Goal: Information Seeking & Learning: Find specific fact

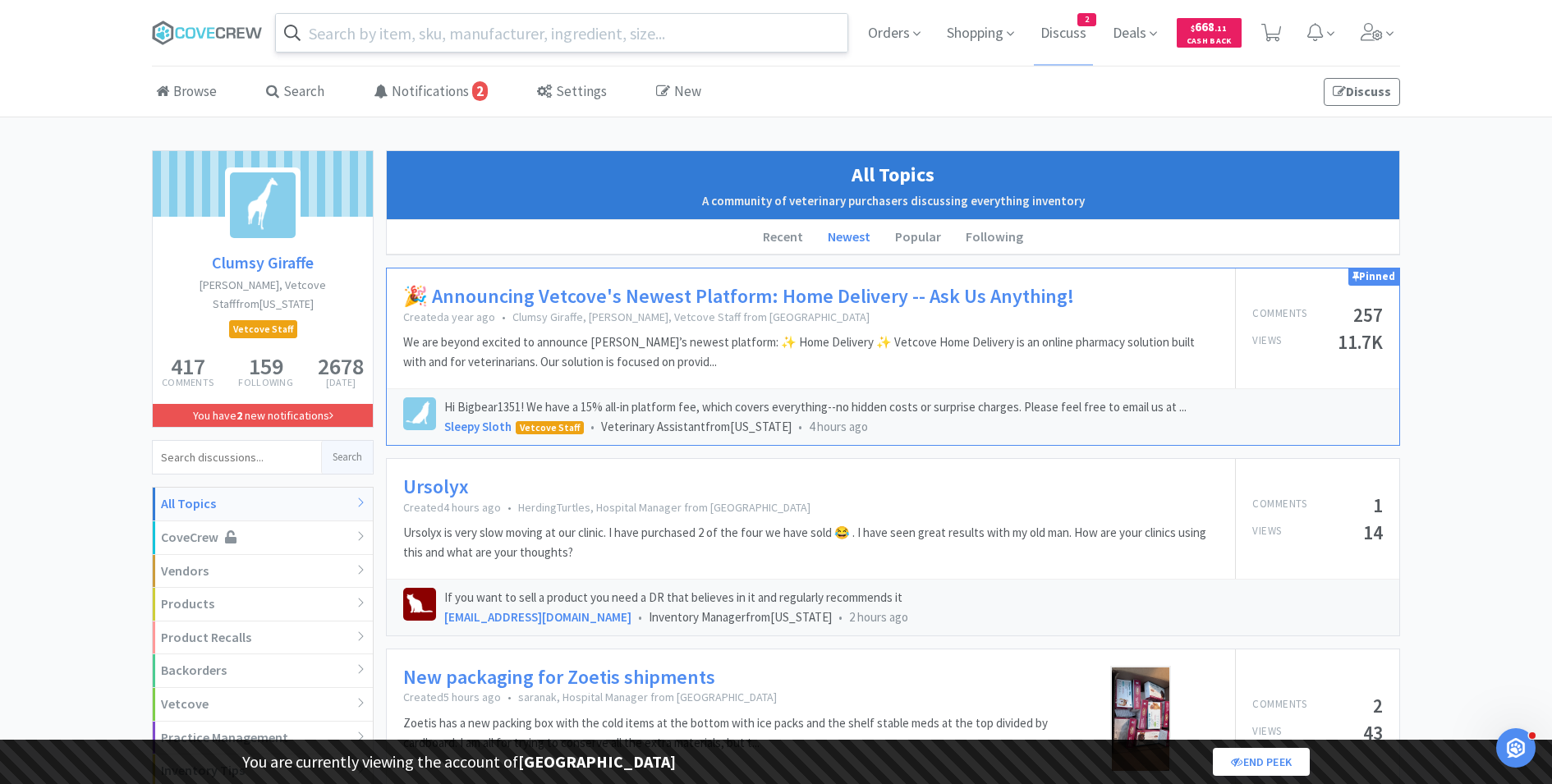
click at [558, 46] on input "text" at bounding box center [561, 32] width 572 height 37
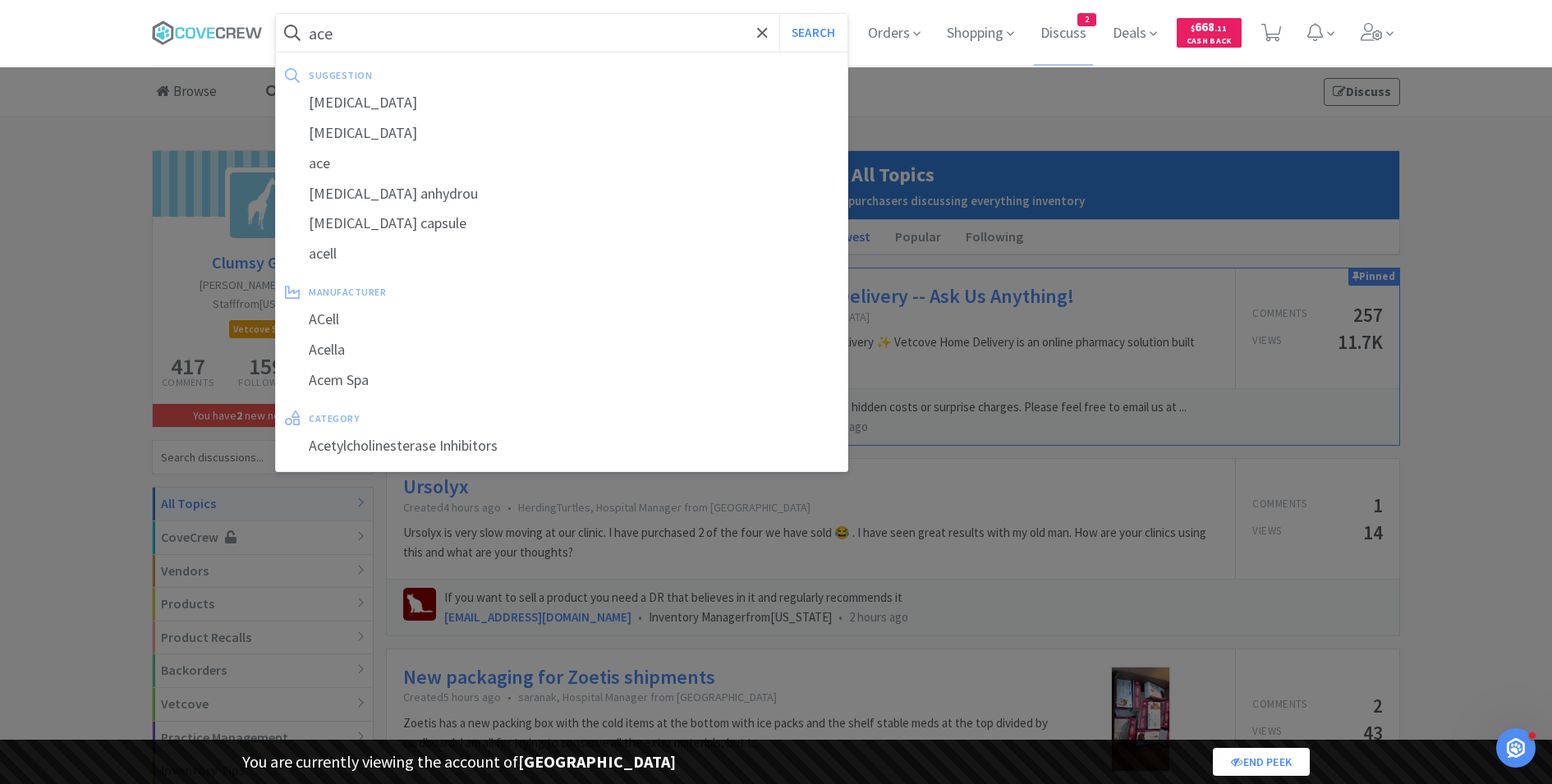
type input "ace"
click at [779, 14] on button "Search" at bounding box center [813, 32] width 68 height 37
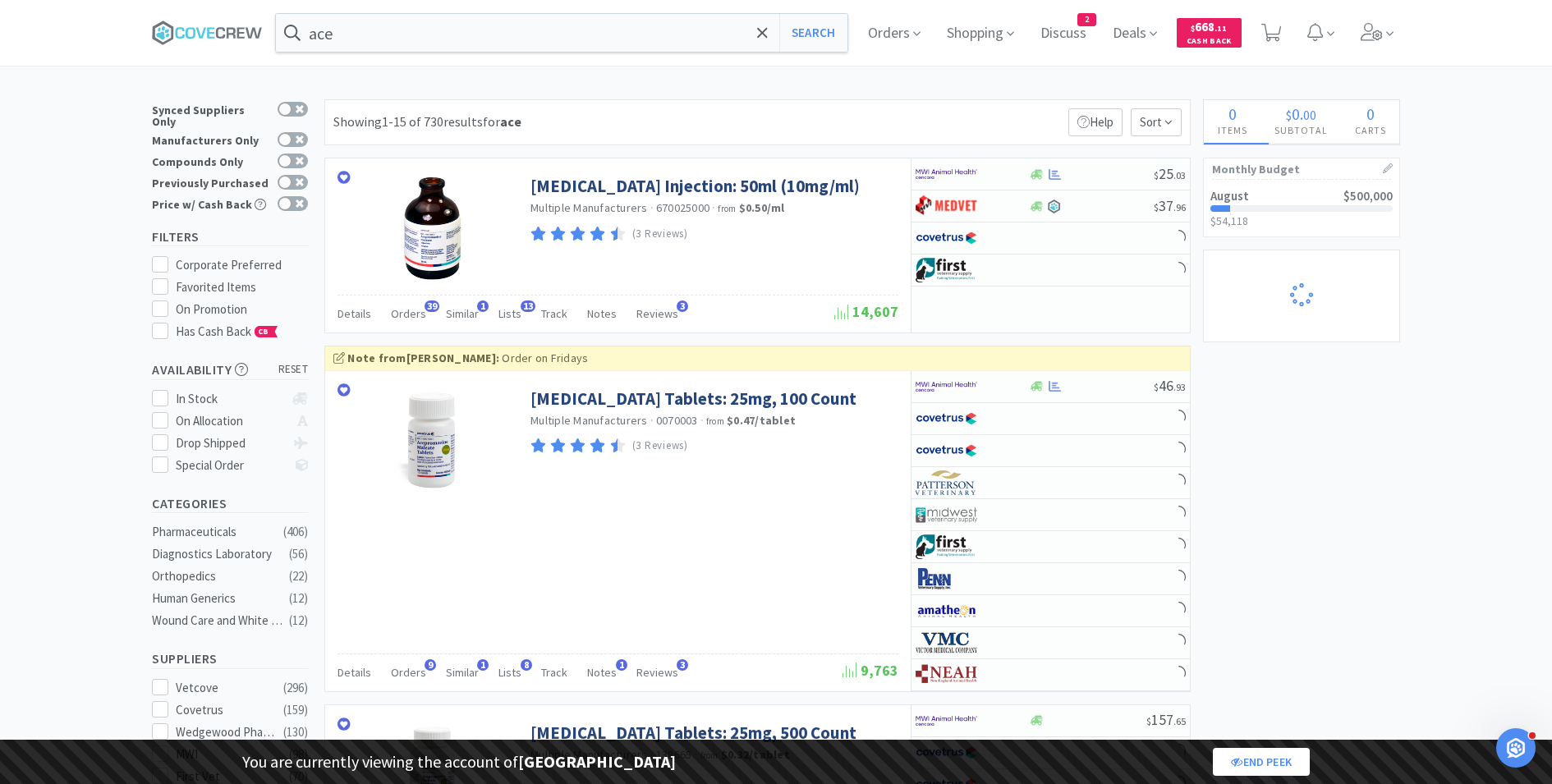
select select "1"
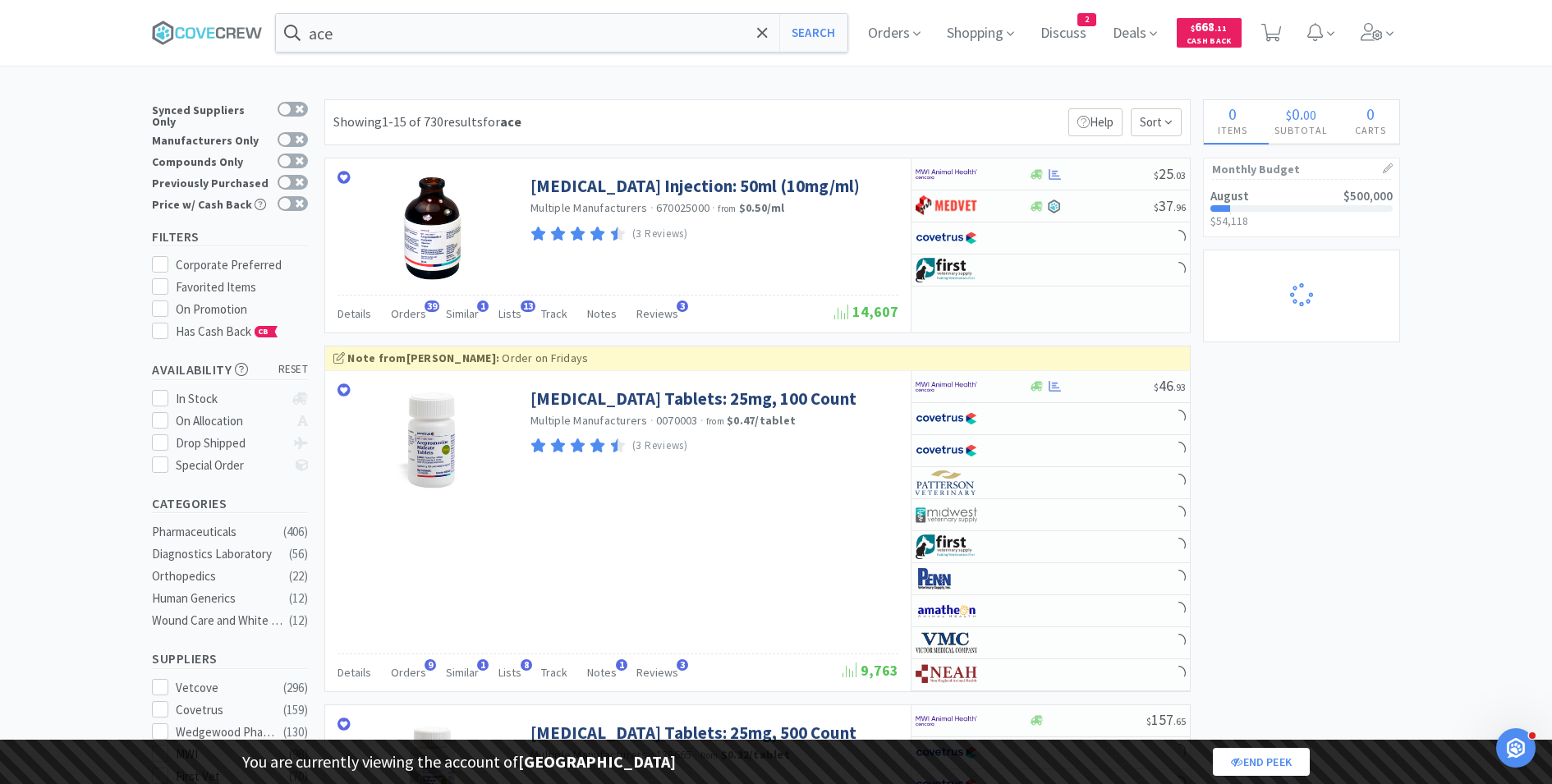
select select "2"
select select "1"
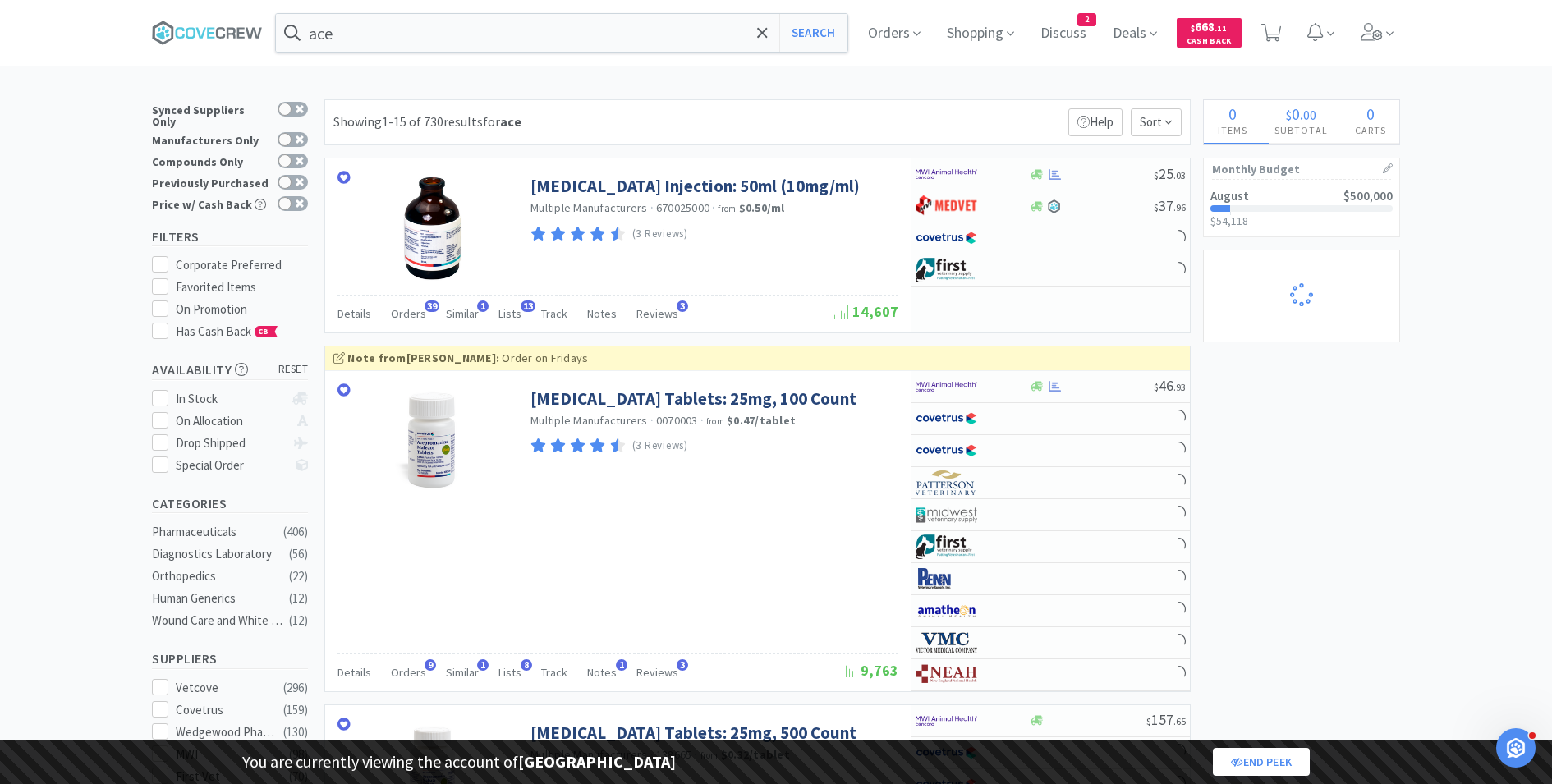
select select "2"
select select "1"
select select "2"
select select "15"
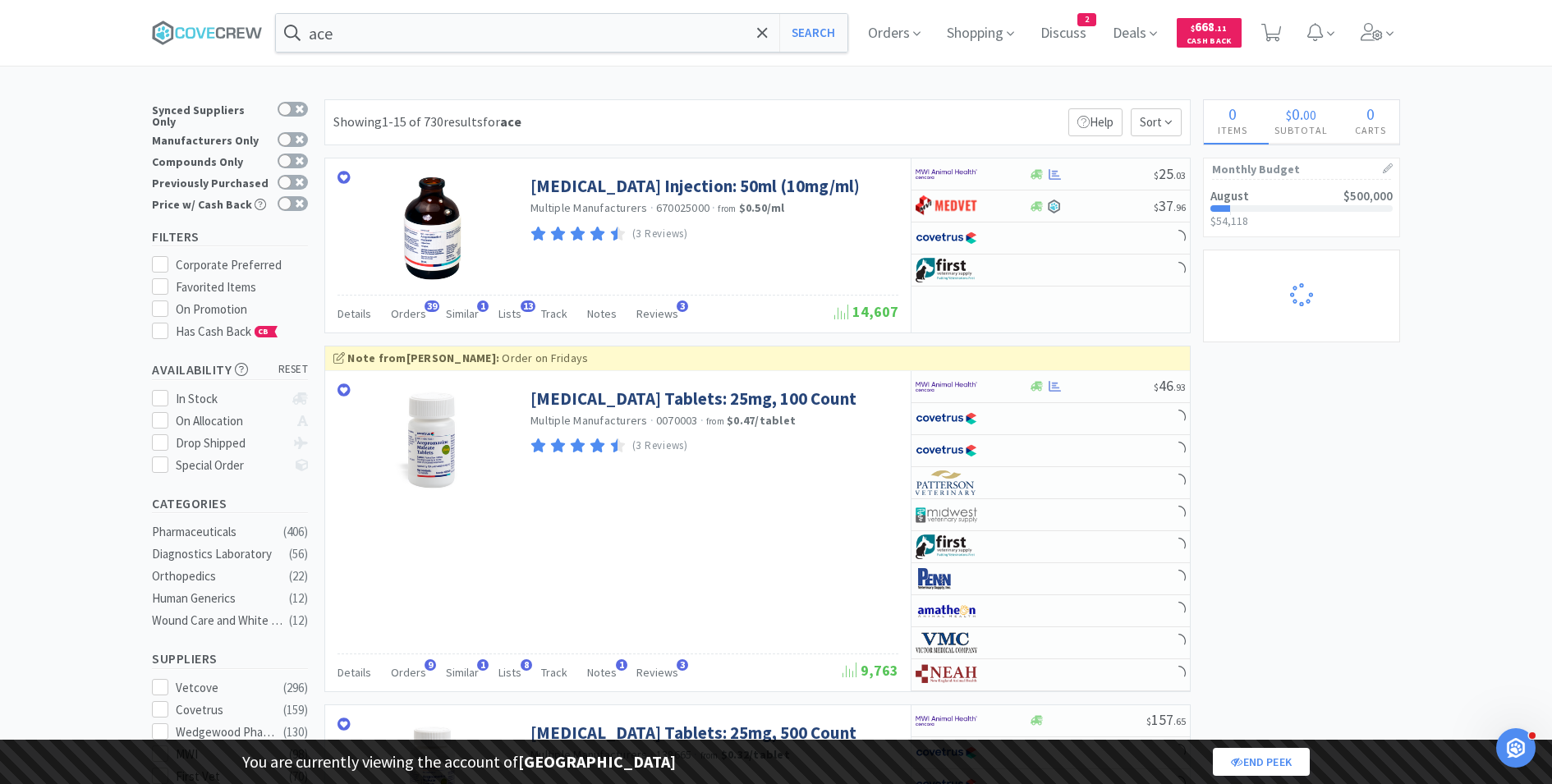
select select "2"
select select "5"
select select "2"
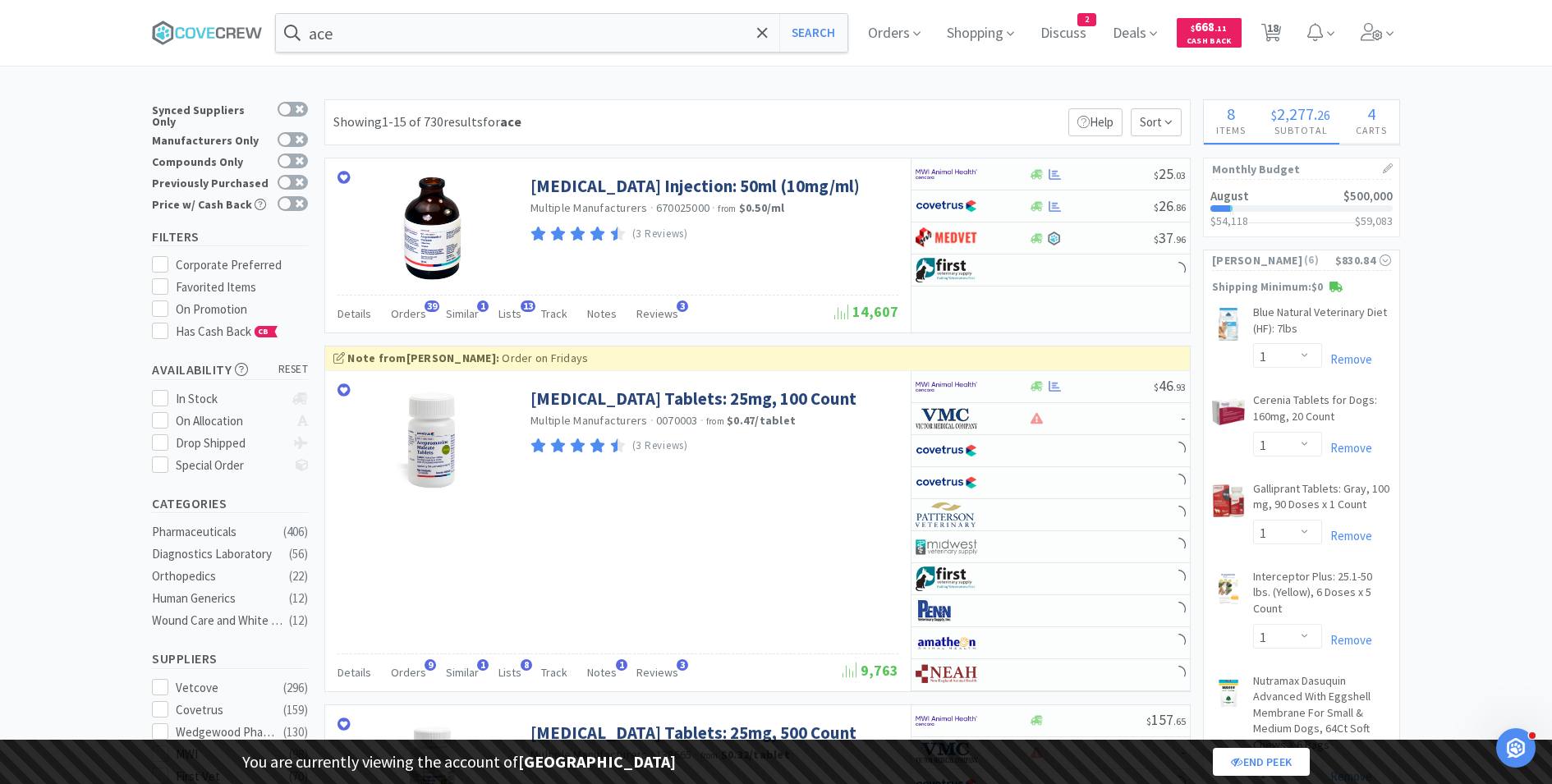
select select "1"
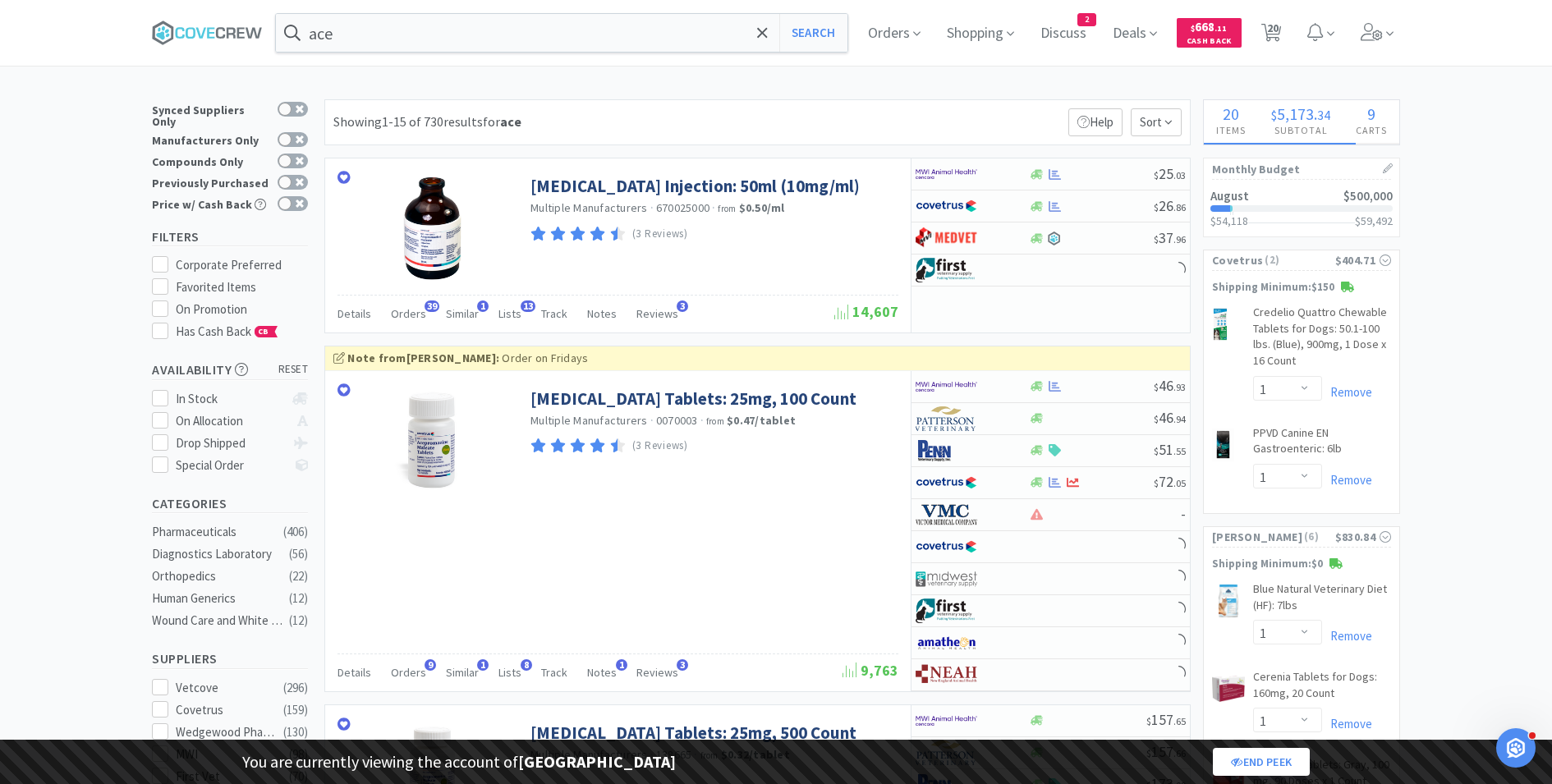
select select "1"
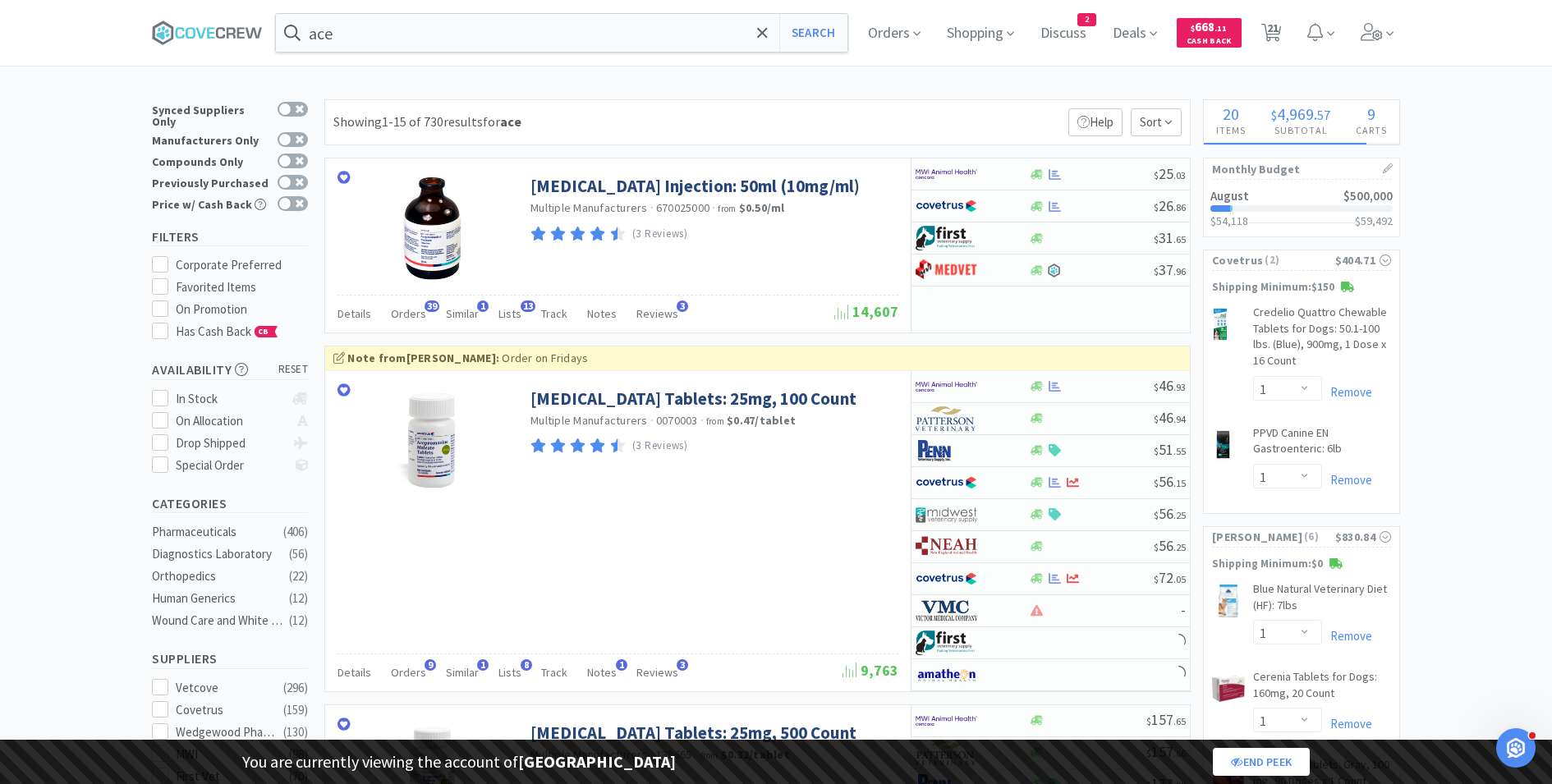
select select "1"
select select "3"
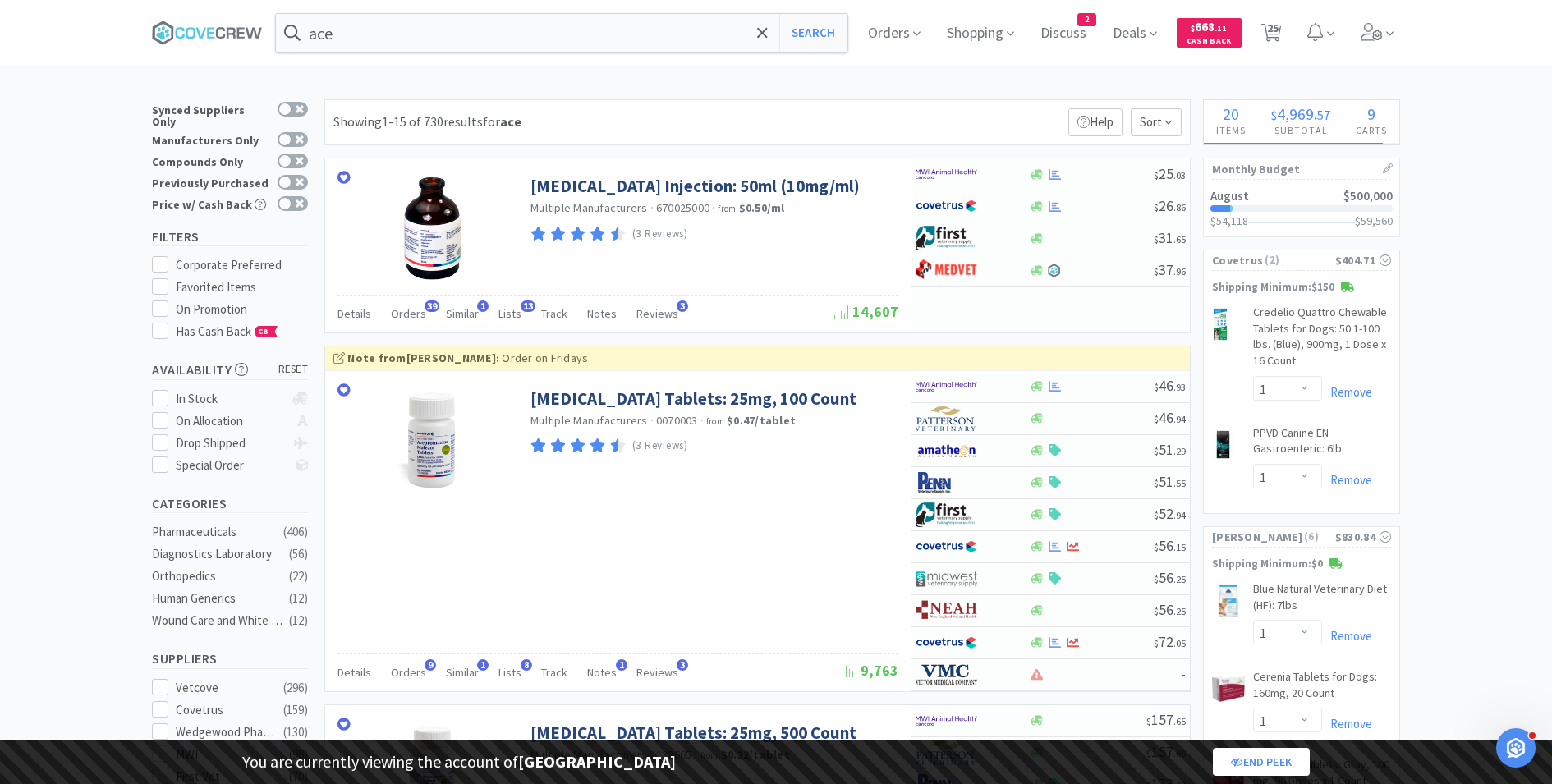
select select "5"
select select "2"
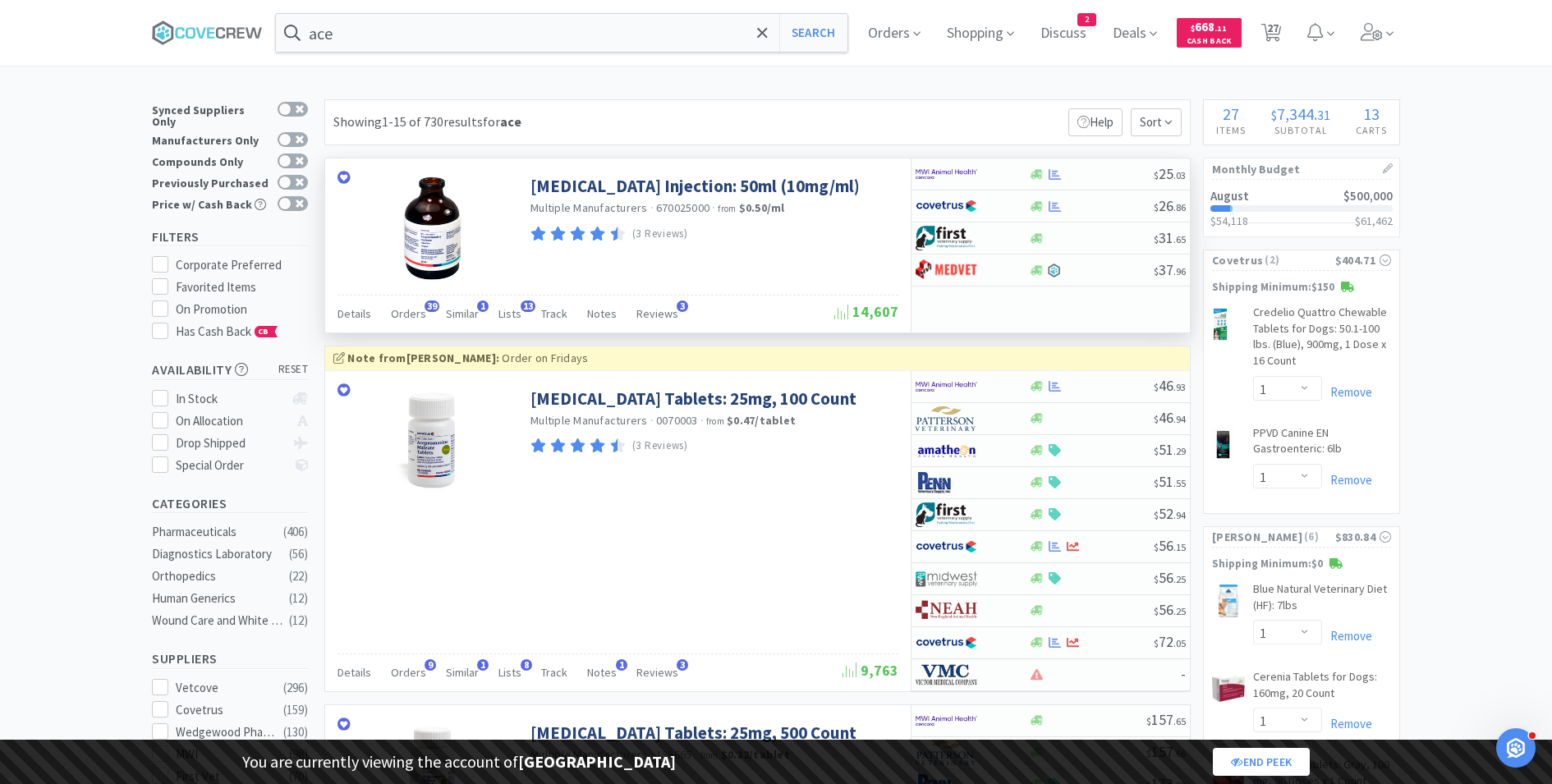
click at [517, 312] on div "Details Orders 39 Similar 1 Lists 13 Track Notes Reviews 3" at bounding box center [586, 316] width 497 height 31
click at [505, 312] on span "Lists" at bounding box center [510, 313] width 23 height 15
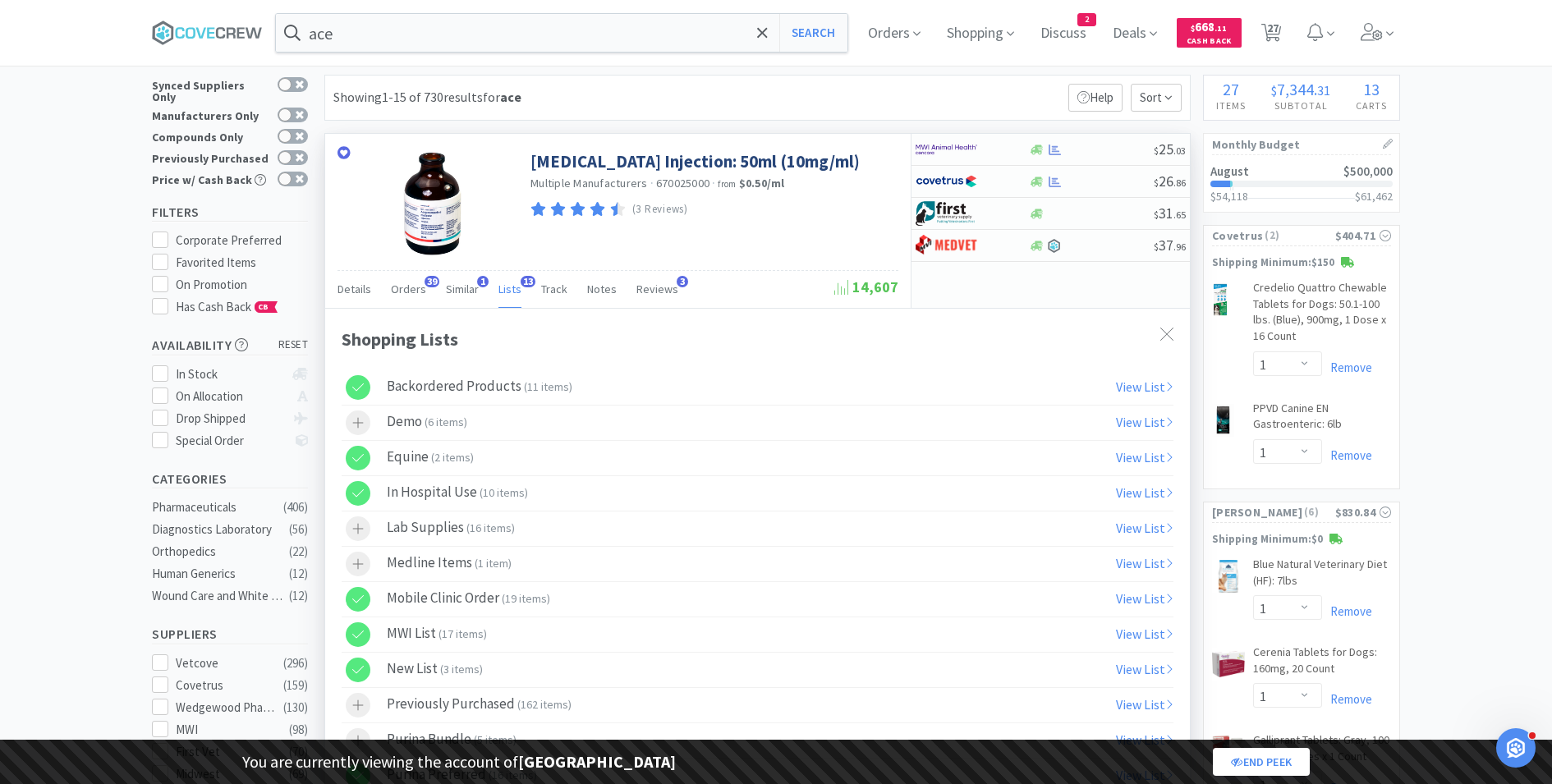
scroll to position [34, 0]
